Goal: Navigation & Orientation: Find specific page/section

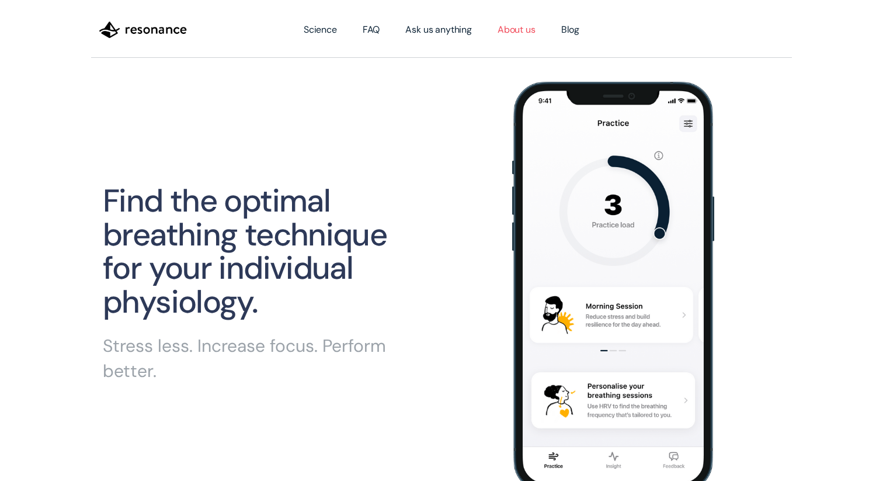
click at [533, 33] on link "About us" at bounding box center [517, 29] width 64 height 33
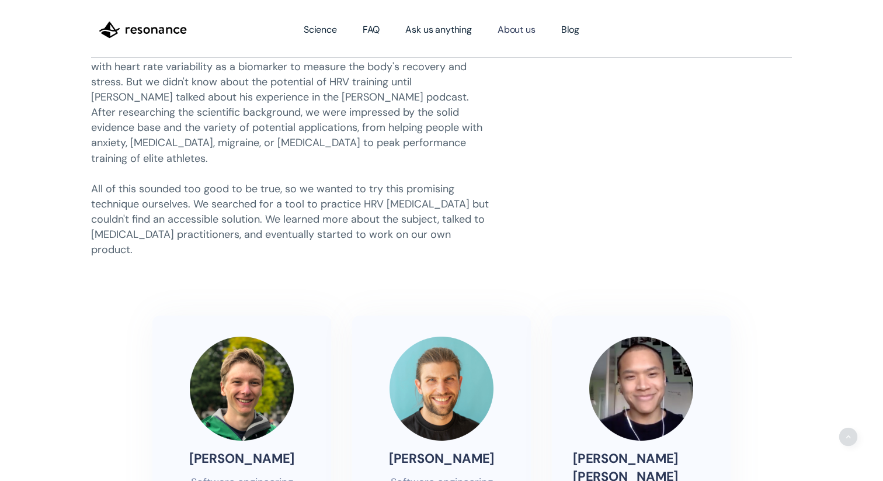
scroll to position [196, 0]
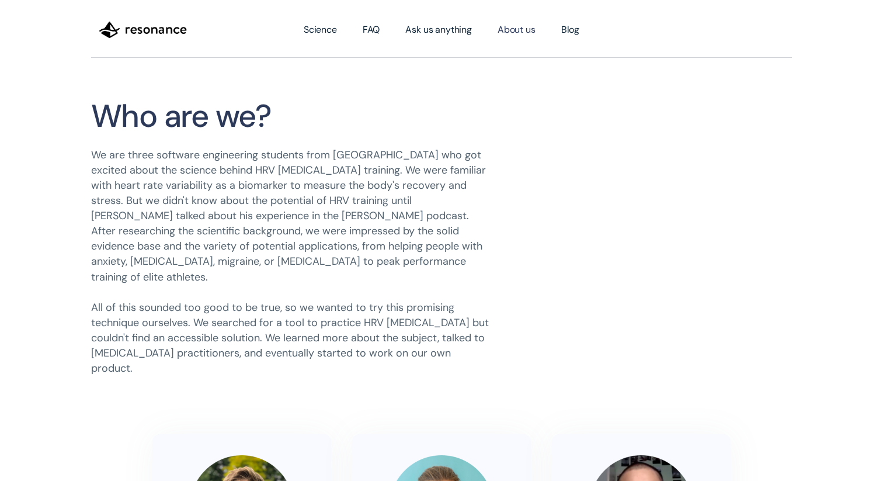
click at [152, 28] on img "home" at bounding box center [143, 30] width 88 height 20
